Goal: Information Seeking & Learning: Learn about a topic

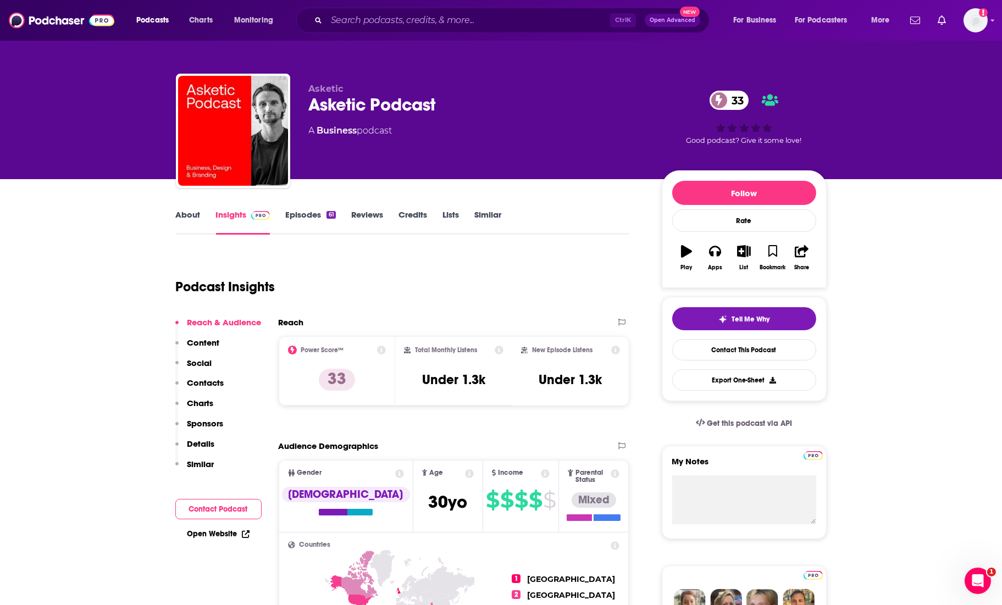
click at [449, 74] on div "Asketic Asketic Podcast 33 A Business podcast 33 Good podcast? Give it some lov…" at bounding box center [501, 133] width 651 height 119
click at [477, 73] on div "Asketic Asketic Podcast 33 A Business podcast 33 Good podcast? Give it some lov…" at bounding box center [501, 119] width 667 height 119
click at [422, 62] on div "Asketic Asketic Podcast 33 A Business podcast 33 Good podcast? Give it some lov…" at bounding box center [501, 119] width 667 height 119
click at [501, 58] on div "Asketic Asketic Podcast 33 A Business podcast 33 Good podcast? Give it some lov…" at bounding box center [502, 89] width 704 height 179
click at [180, 210] on link "About" at bounding box center [188, 221] width 25 height 25
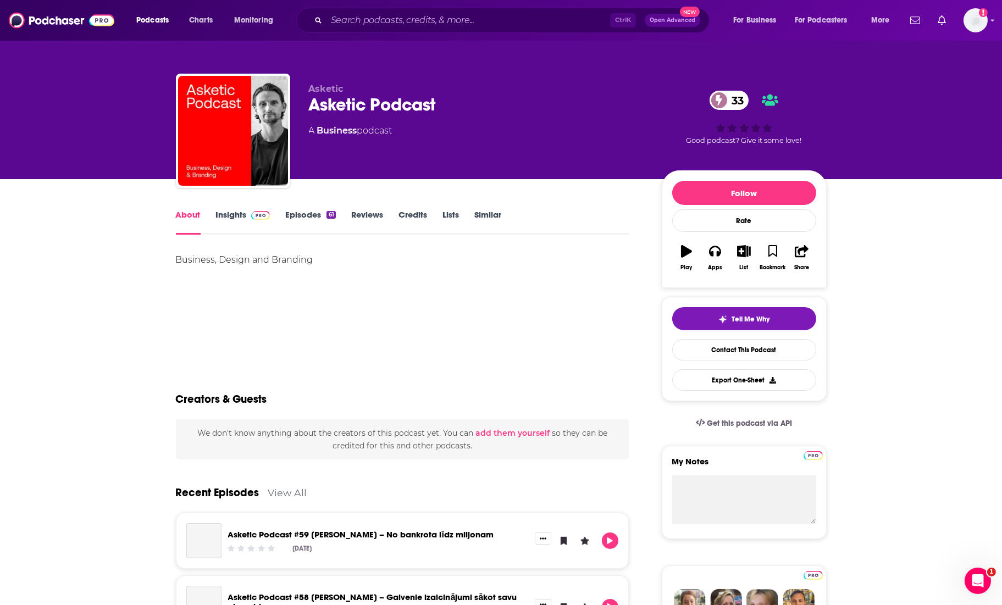
click at [254, 285] on div "Business, Design and Branding" at bounding box center [402, 290] width 453 height 77
click at [253, 257] on div "Business, Design and Branding" at bounding box center [402, 259] width 453 height 15
copy div "Business, Design and Branding"
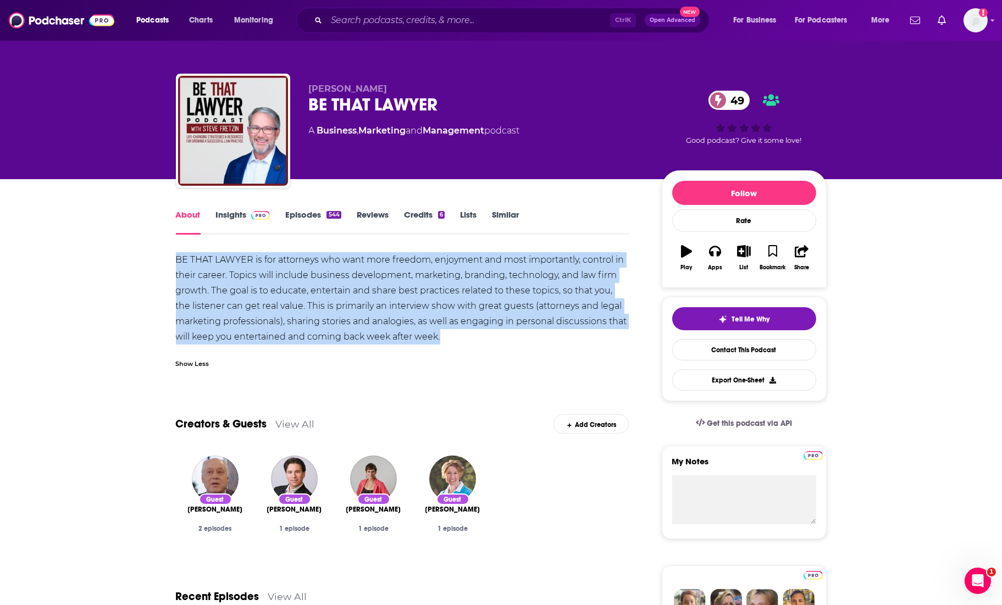
click at [458, 334] on div "BE THAT LAWYER is for attorneys who want more freedom, enjoyment and most impor…" at bounding box center [402, 298] width 453 height 92
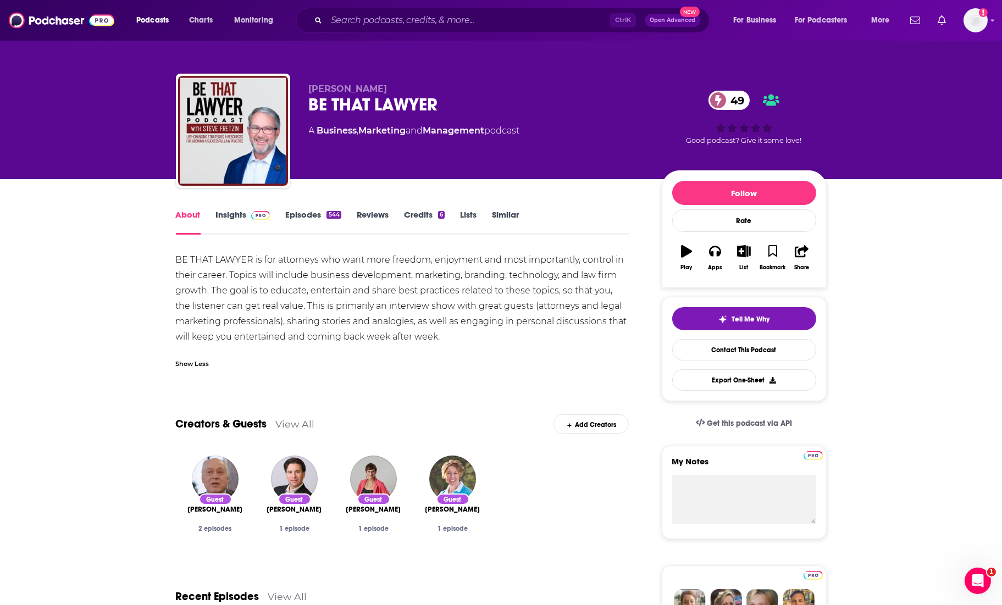
click at [128, 73] on div "Steve Fretzin BE THAT LAWYER 49 A Business , Marketing and Management podcast 4…" at bounding box center [501, 89] width 1002 height 179
click at [585, 94] on div "BE THAT LAWYER 49" at bounding box center [476, 104] width 335 height 21
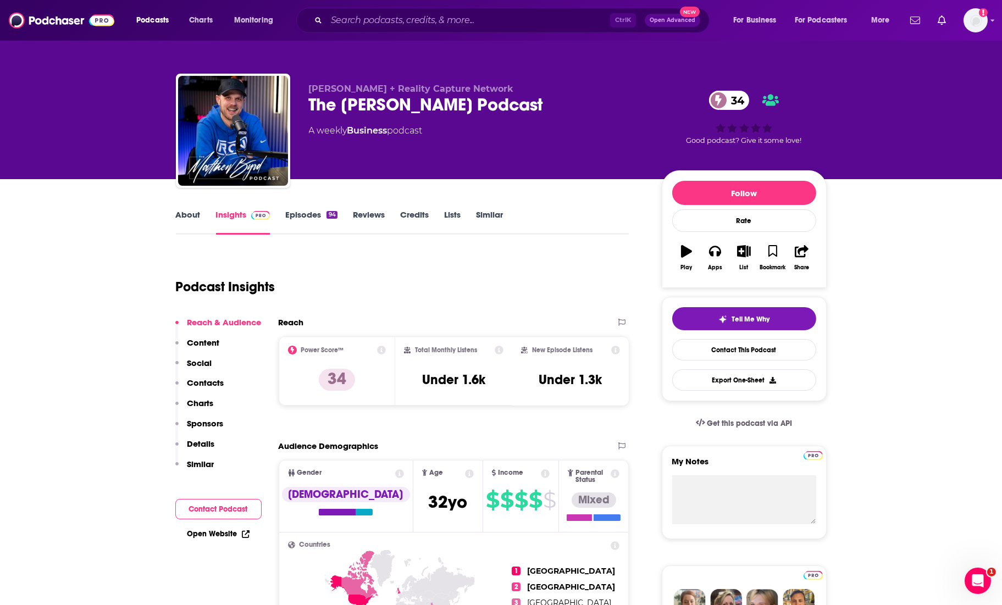
click at [190, 214] on link "About" at bounding box center [188, 221] width 25 height 25
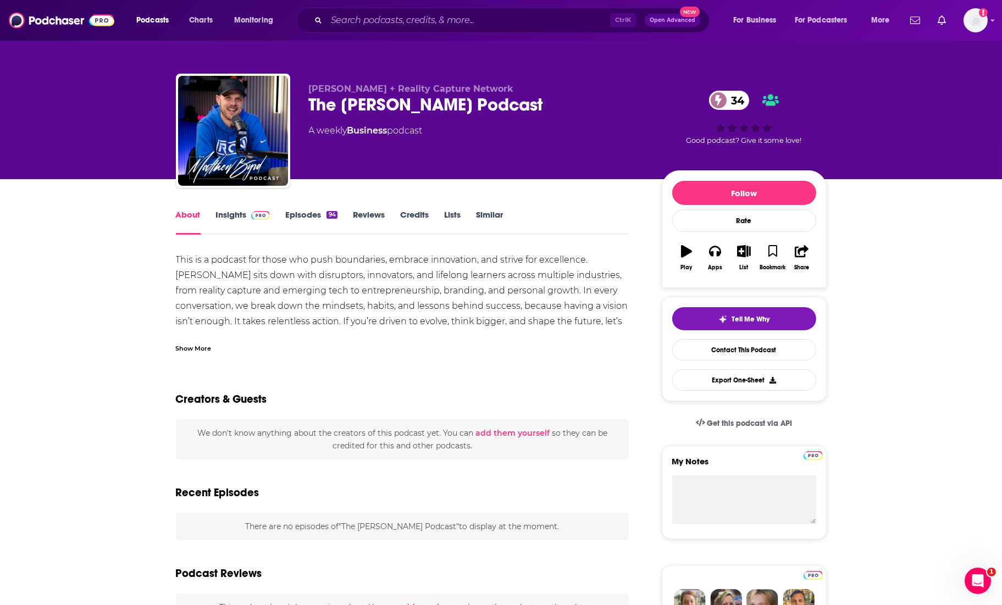
click at [194, 350] on div "Show More" at bounding box center [194, 347] width 36 height 10
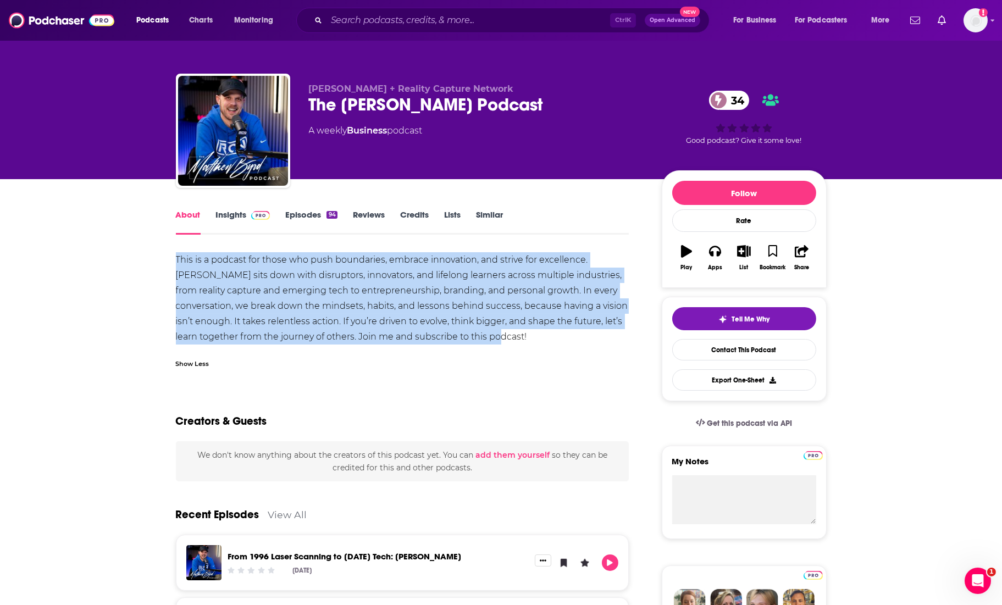
drag, startPoint x: 464, startPoint y: 338, endPoint x: 163, endPoint y: 258, distance: 312.2
copy div "This is a podcast for those who push boundaries, embrace innovation, and strive…"
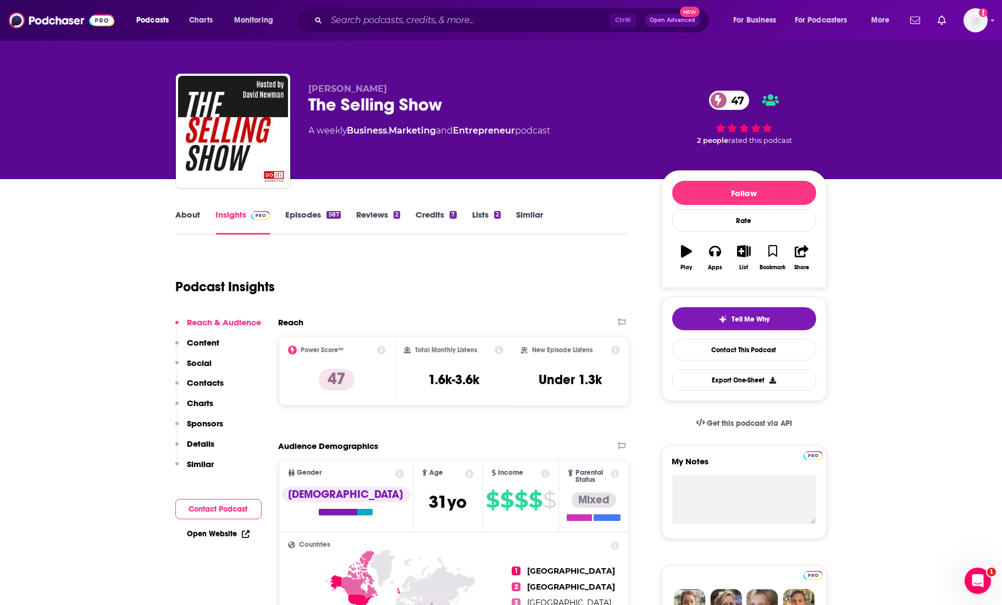
click at [107, 100] on div "David Newman The Selling Show 47 A weekly Business , Marketing and Entrepreneur…" at bounding box center [501, 89] width 1002 height 179
click at [184, 218] on link "About" at bounding box center [188, 221] width 25 height 25
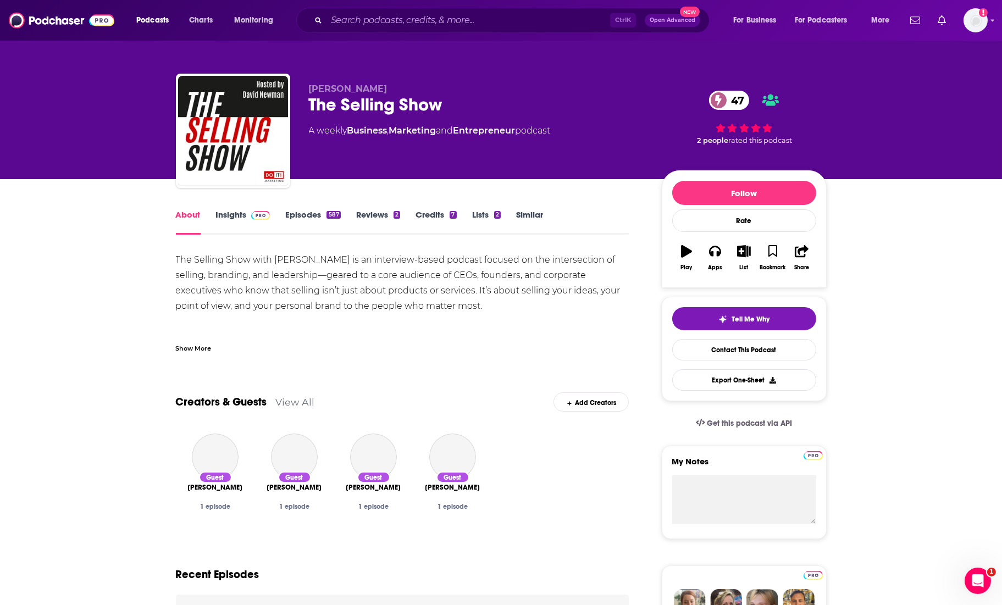
click at [198, 348] on div "Show More" at bounding box center [194, 347] width 36 height 10
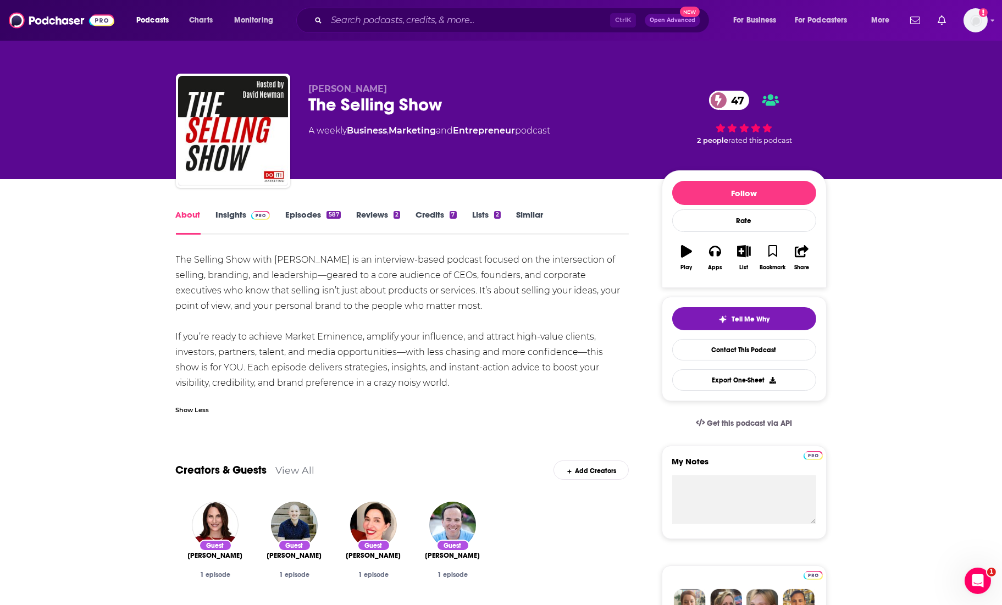
drag, startPoint x: 414, startPoint y: 384, endPoint x: 153, endPoint y: 262, distance: 288.2
copy div "The Selling Show with David Newman is an interview-based podcast focused on the…"
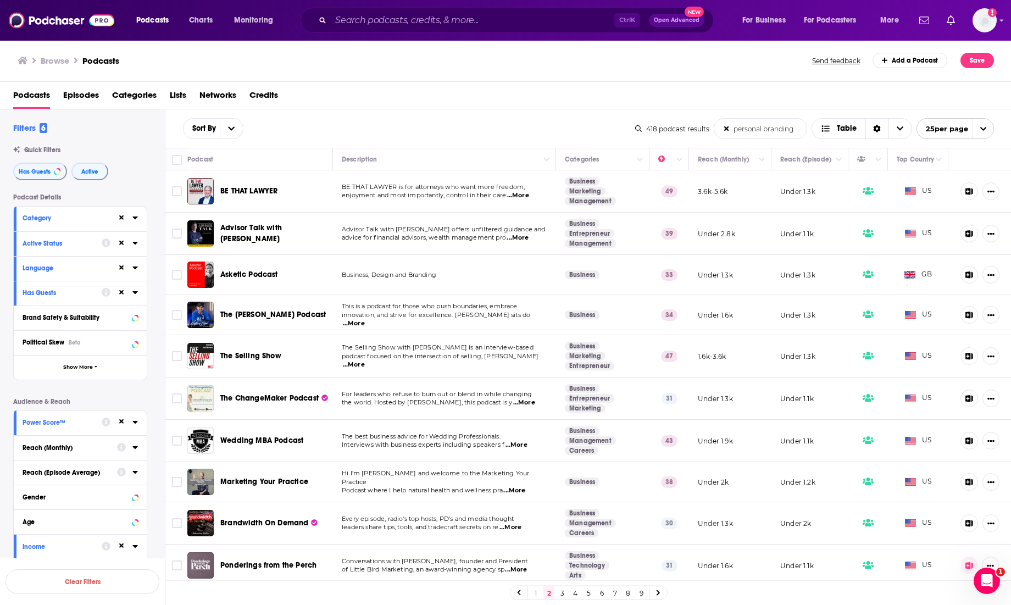
scroll to position [60, 0]
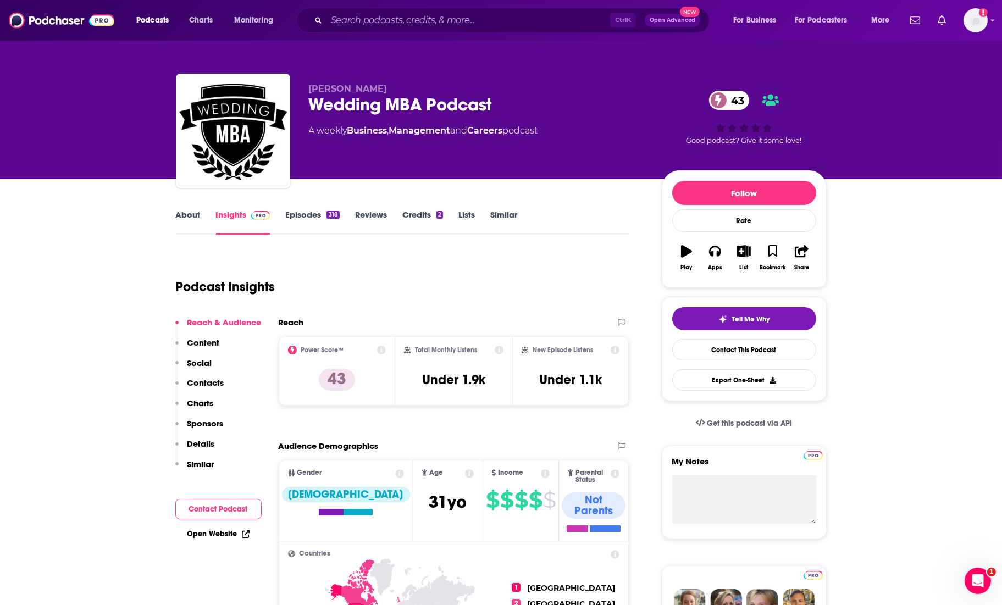
click at [188, 214] on link "About" at bounding box center [188, 221] width 25 height 25
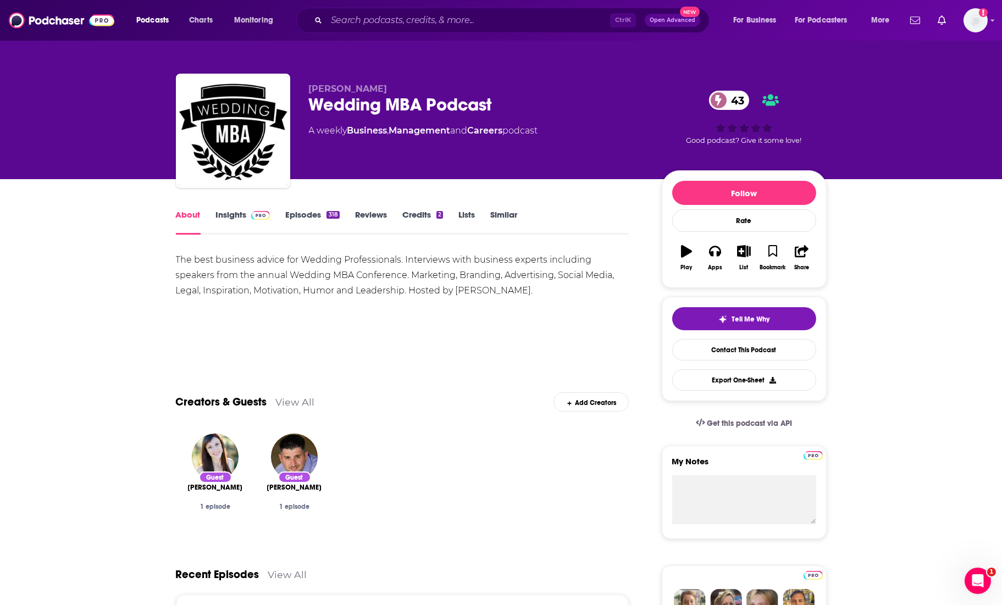
click at [400, 279] on div "The best business advice for Wedding Professionals. Interviews with business ex…" at bounding box center [402, 275] width 453 height 46
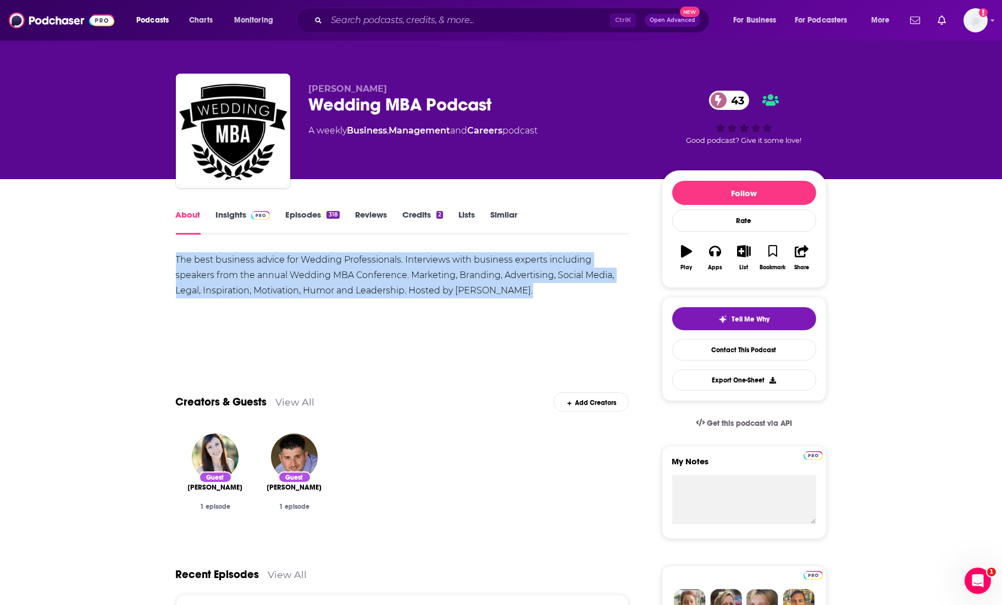
click at [400, 279] on div "The best business advice for Wedding Professionals. Interviews with business ex…" at bounding box center [402, 275] width 453 height 46
copy div "The best business advice for Wedding Professionals. Interviews with business ex…"
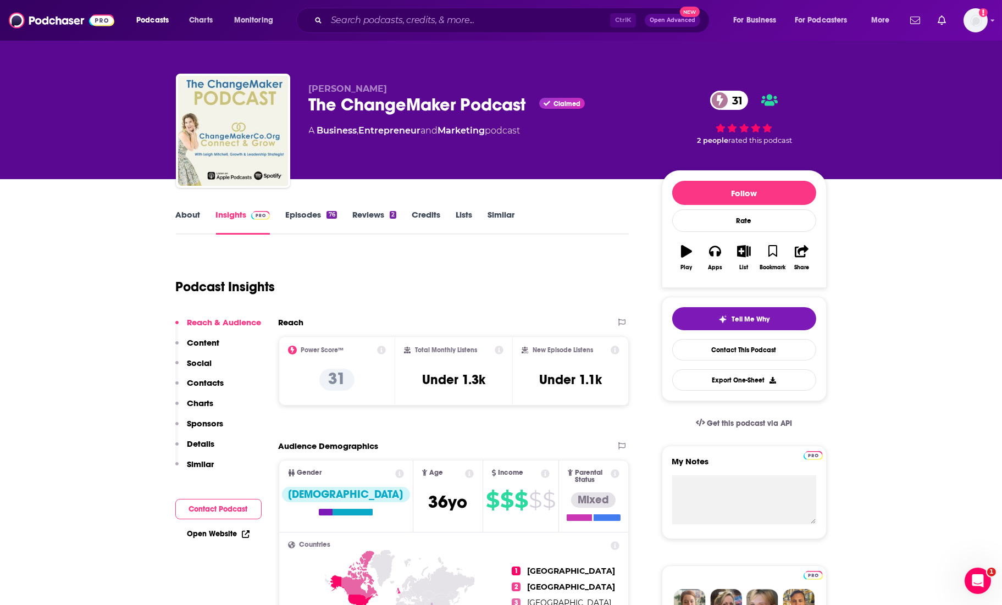
click at [185, 212] on link "About" at bounding box center [188, 221] width 25 height 25
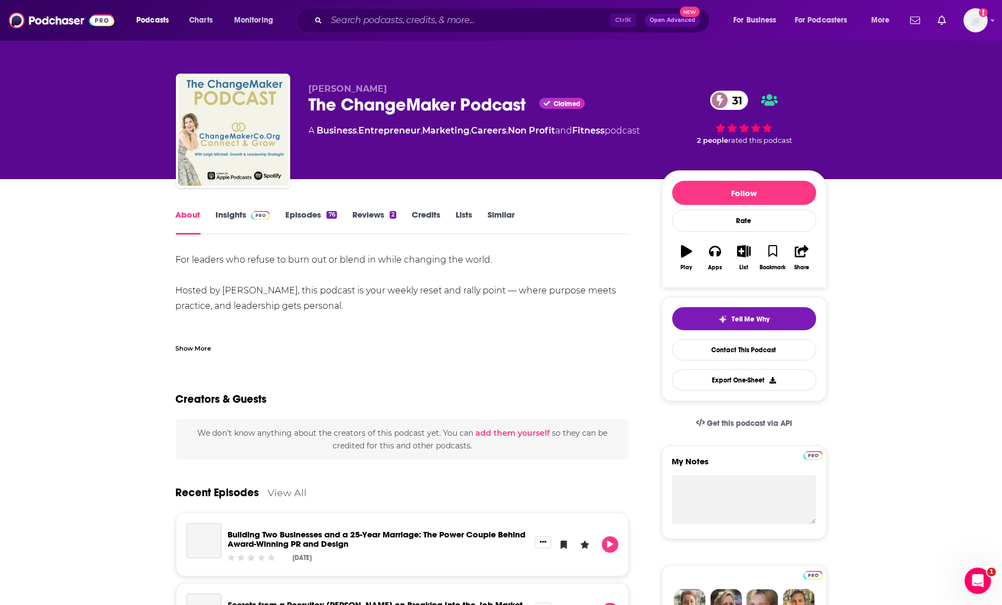
click at [186, 348] on div "Show More" at bounding box center [194, 347] width 36 height 10
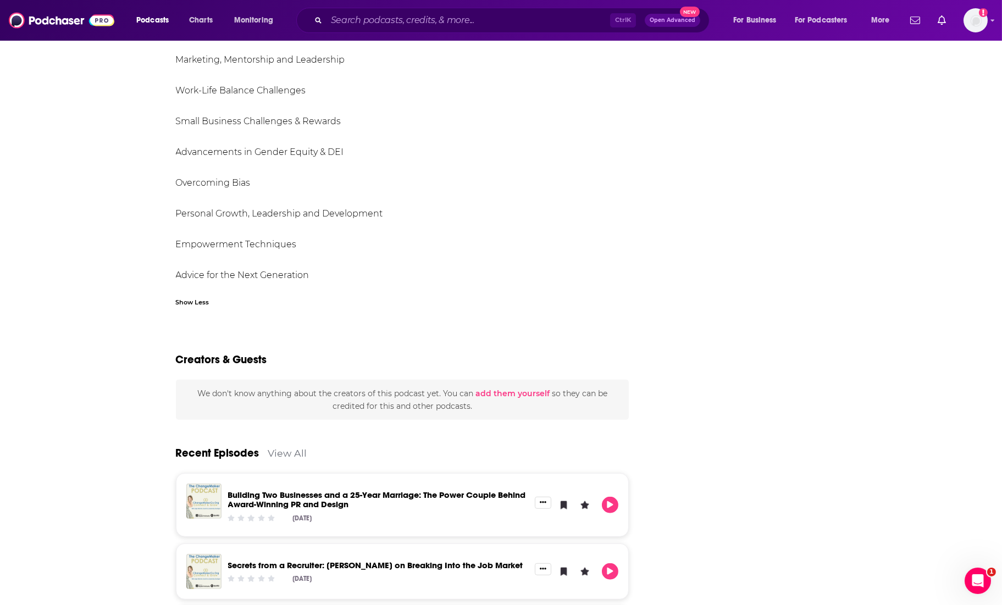
scroll to position [1605, 0]
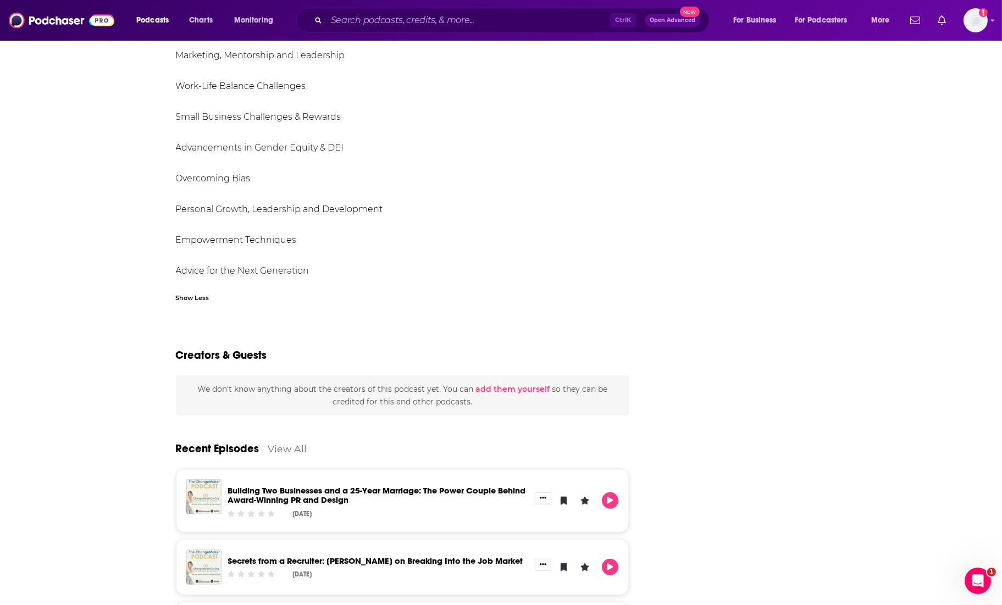
drag, startPoint x: 173, startPoint y: 263, endPoint x: 319, endPoint y: 267, distance: 146.3
copy div "Lor ipsumdo sit ametco ad elit sed do eiusm te incid utlabore etd magna. Aliqua…"
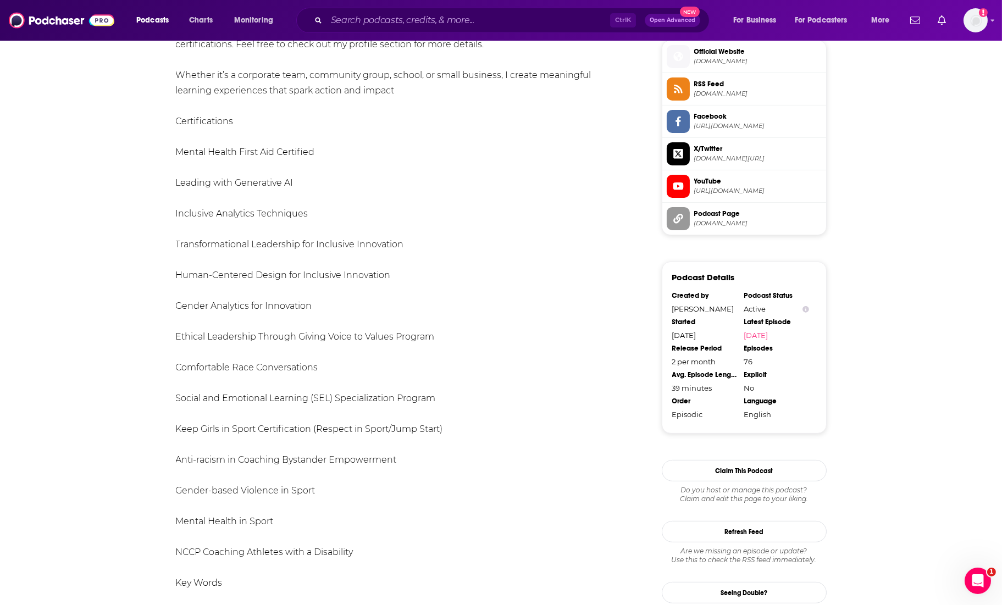
scroll to position [750, 0]
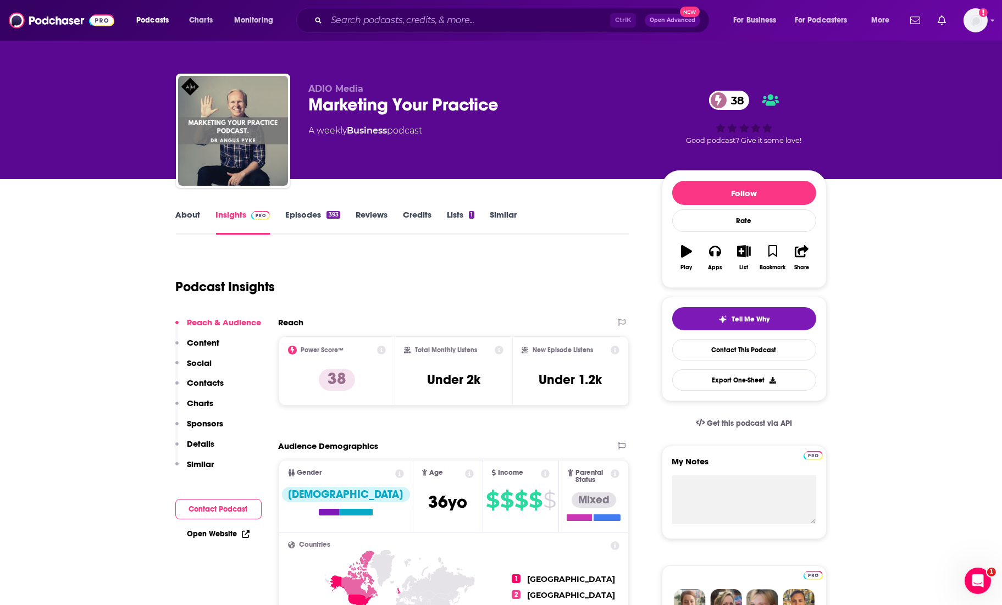
click at [185, 212] on link "About" at bounding box center [188, 221] width 25 height 25
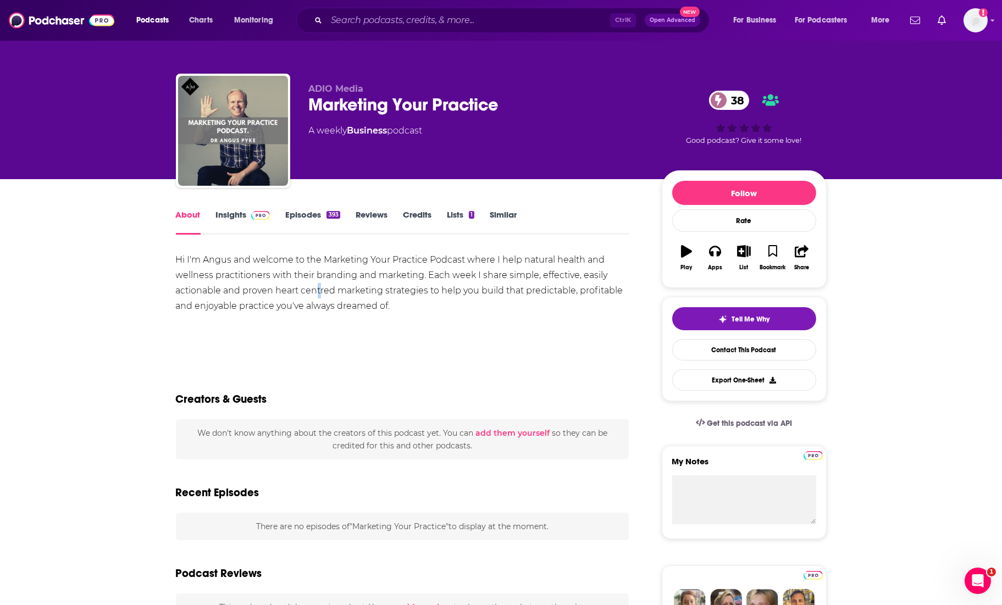
click at [318, 289] on div "Hi I'm Angus and welcome to the Marketing Your Practice Podcast where I help na…" at bounding box center [402, 283] width 453 height 62
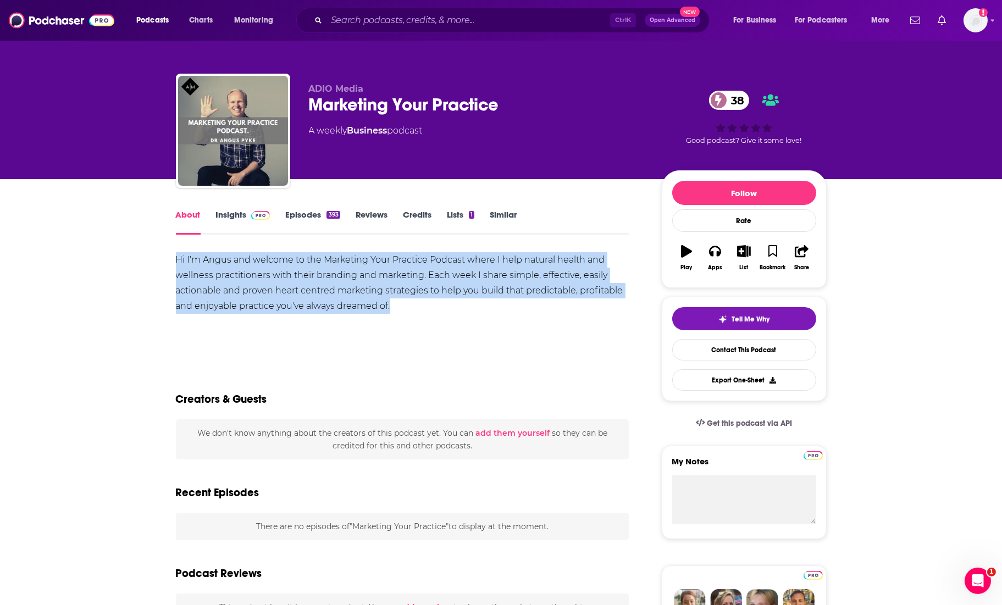
click at [318, 289] on div "Hi I'm Angus and welcome to the Marketing Your Practice Podcast where I help na…" at bounding box center [402, 283] width 453 height 62
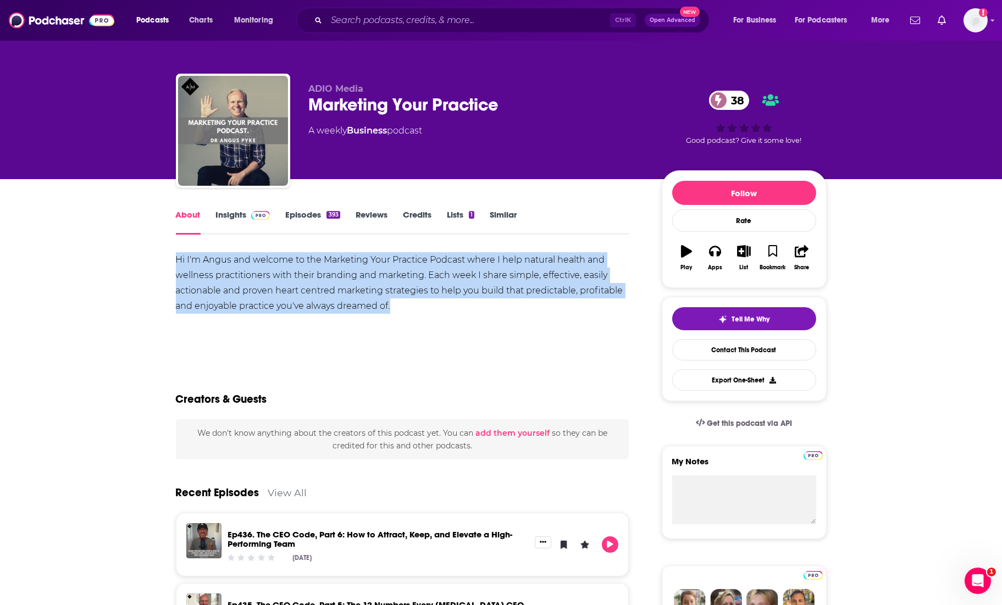
click at [414, 311] on div "Hi I'm Angus and welcome to the Marketing Your Practice Podcast where I help na…" at bounding box center [402, 283] width 453 height 62
